Goal: Task Accomplishment & Management: Use online tool/utility

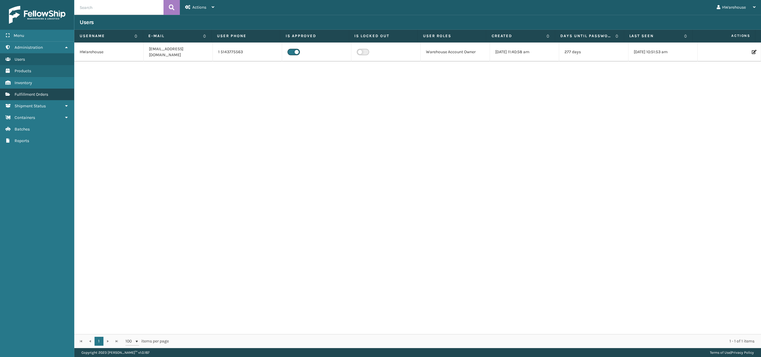
click at [30, 94] on span "Fulfillment Orders" at bounding box center [32, 94] width 34 height 5
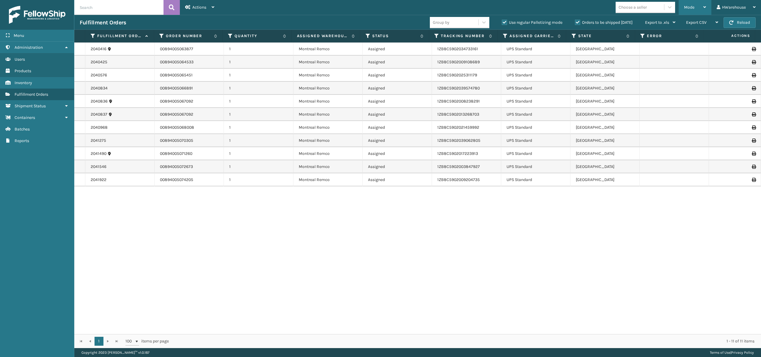
click at [693, 4] on div "Mode" at bounding box center [695, 7] width 22 height 15
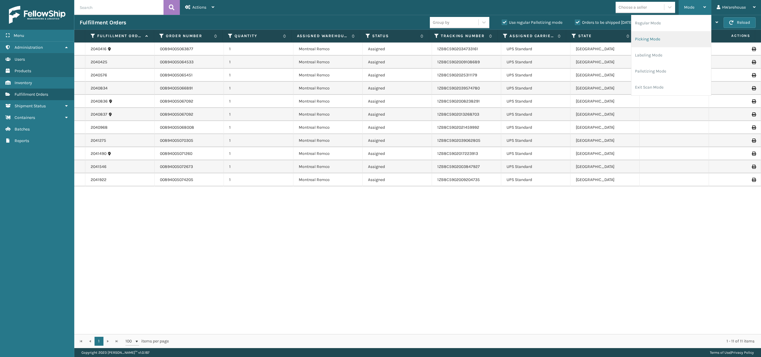
click at [653, 37] on li "Picking Mode" at bounding box center [671, 39] width 80 height 16
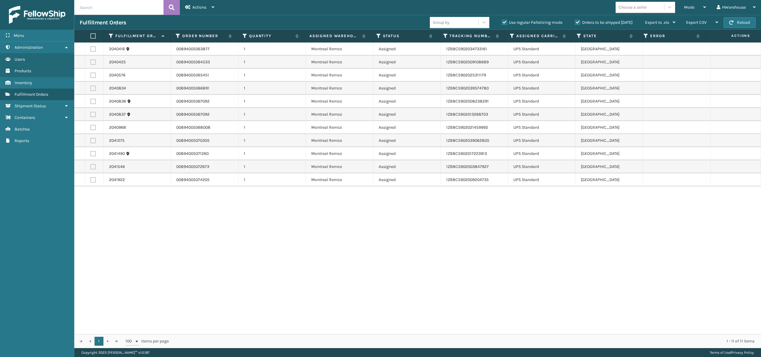
click at [92, 33] on label at bounding box center [92, 35] width 5 height 5
click at [91, 34] on input "checkbox" at bounding box center [90, 36] width 0 height 4
checkbox input "true"
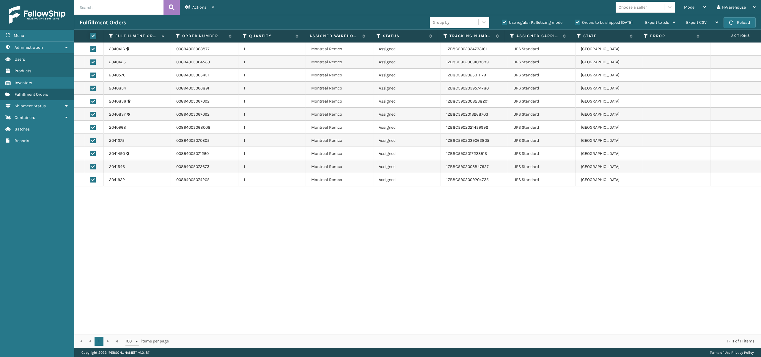
checkbox input "true"
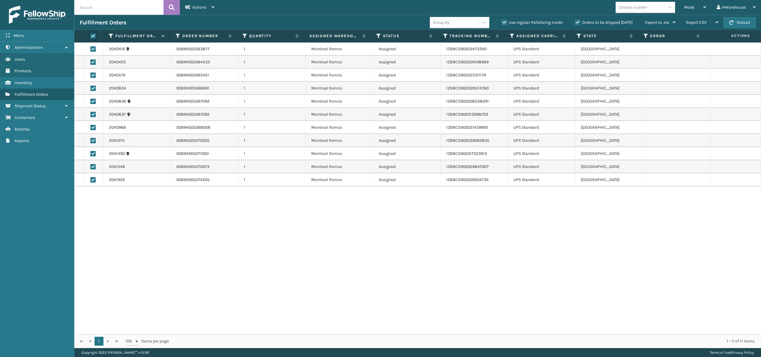
checkbox input "true"
click at [202, 7] on span "Actions" at bounding box center [199, 7] width 14 height 5
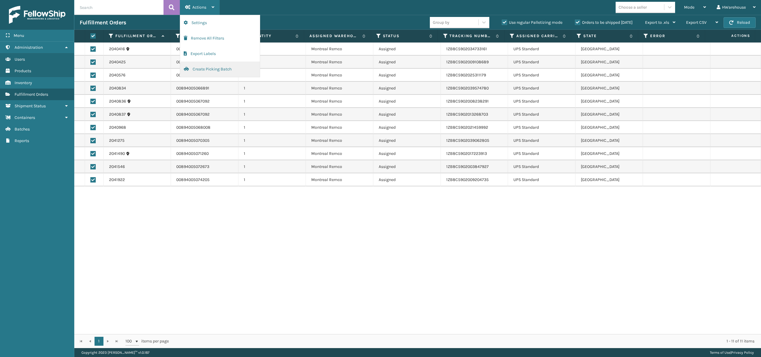
click at [206, 68] on button "Create Picking Batch" at bounding box center [220, 69] width 80 height 15
